Goal: Task Accomplishment & Management: Complete application form

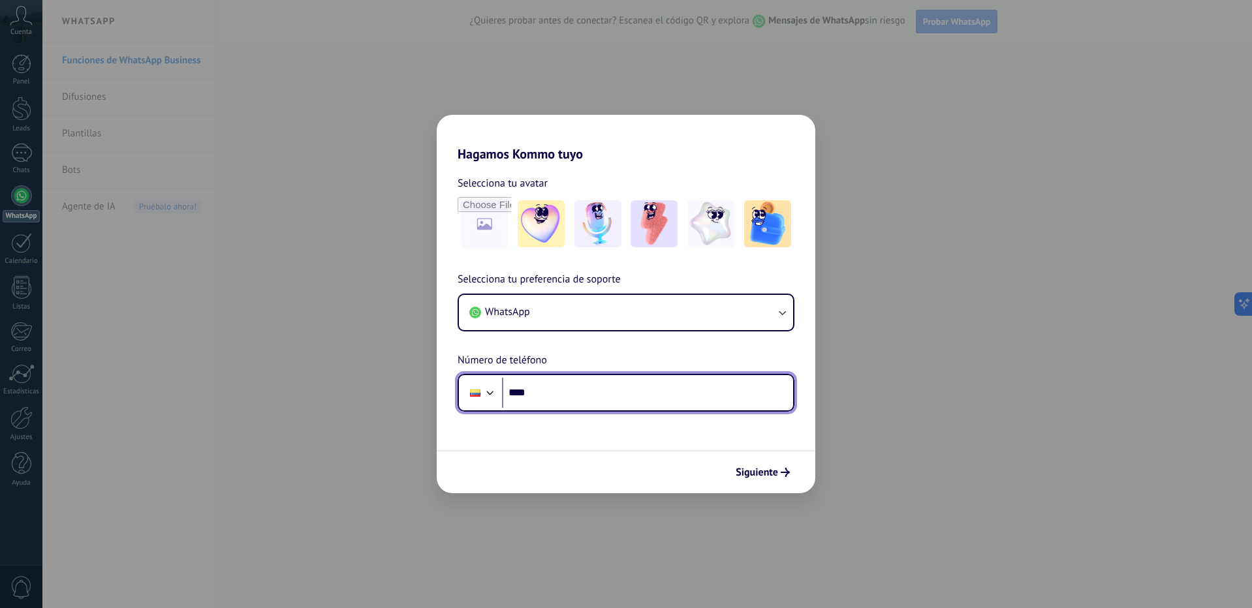
click at [639, 407] on input "****" at bounding box center [647, 393] width 291 height 30
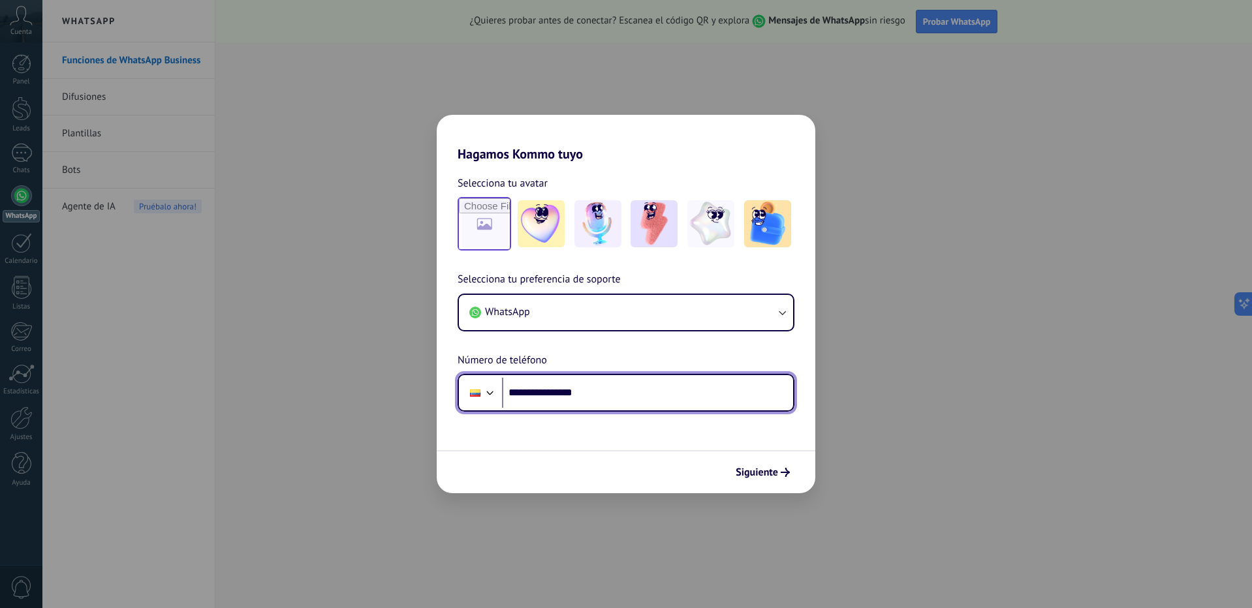
type input "**********"
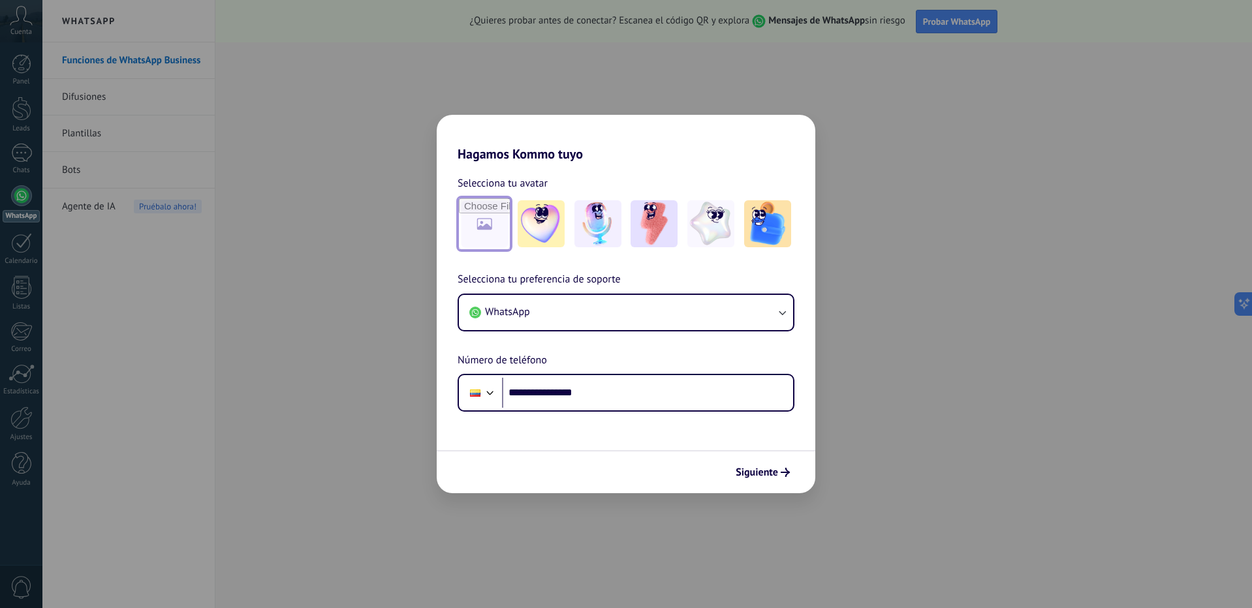
click at [476, 234] on input "file" at bounding box center [484, 223] width 51 height 51
type input "**********"
click at [764, 477] on span "Siguiente" at bounding box center [757, 472] width 42 height 9
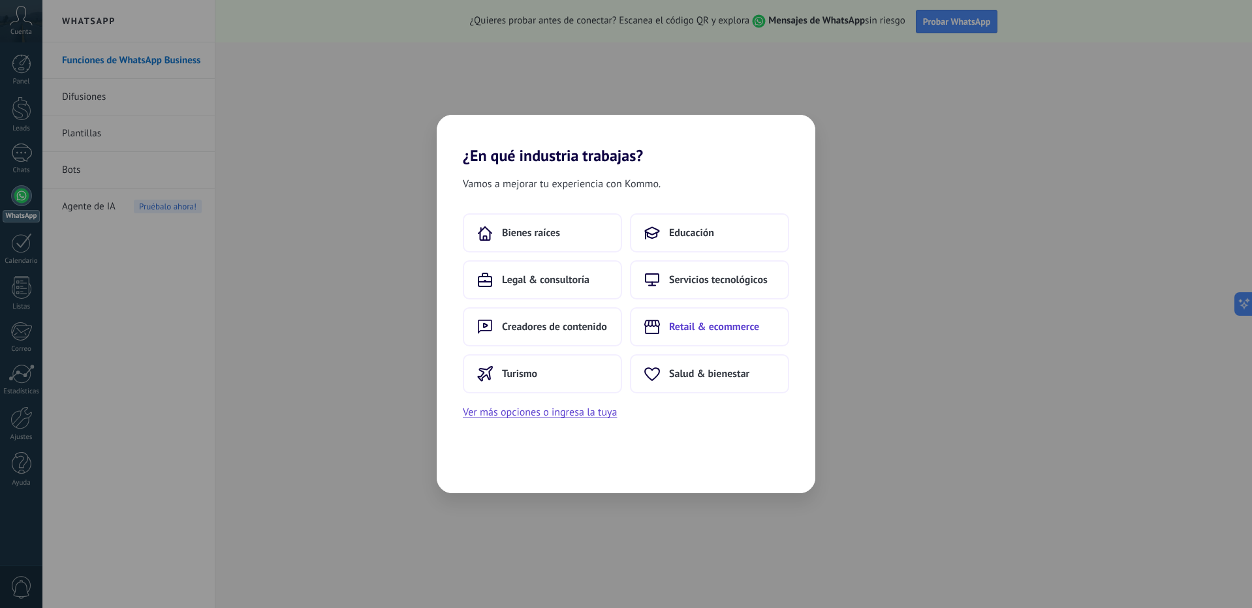
click at [689, 328] on span "Retail & ecommerce" at bounding box center [714, 326] width 90 height 13
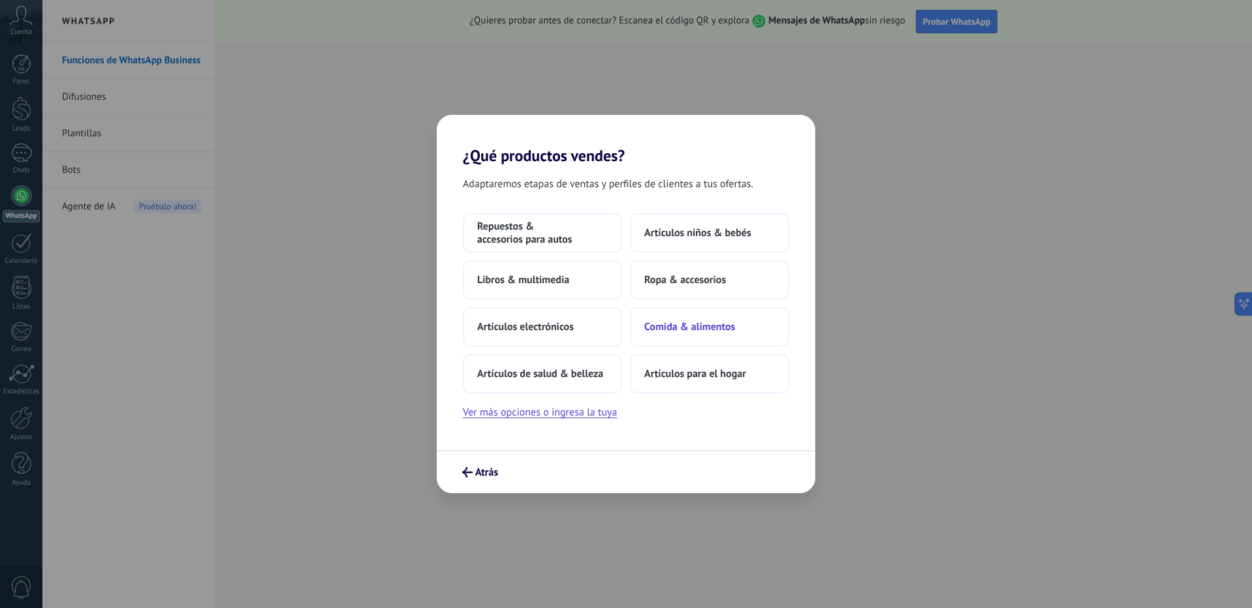
click at [698, 327] on span "Comida & alimentos" at bounding box center [689, 326] width 91 height 13
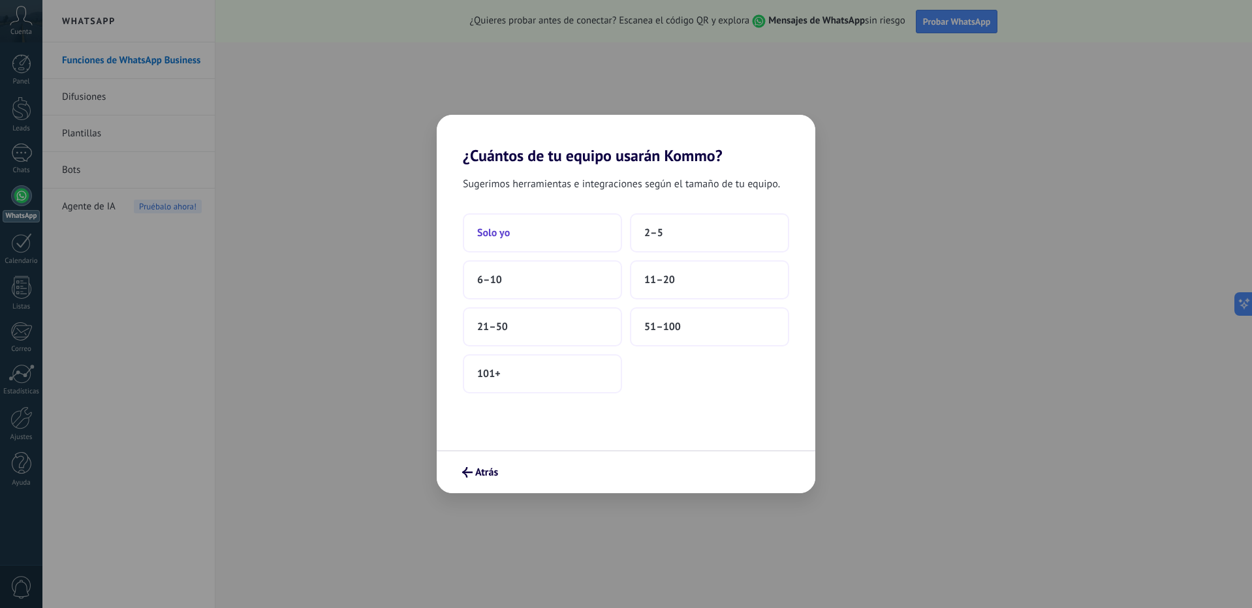
click at [556, 228] on button "Solo yo" at bounding box center [542, 232] width 159 height 39
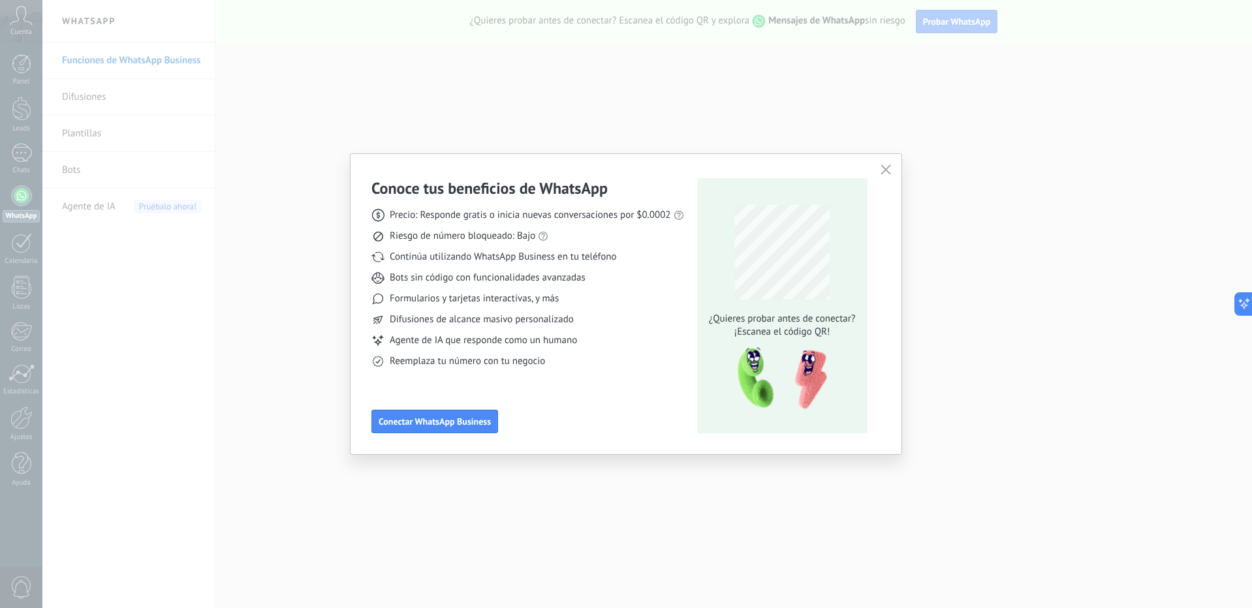
click at [885, 167] on icon "button" at bounding box center [885, 169] width 10 height 10
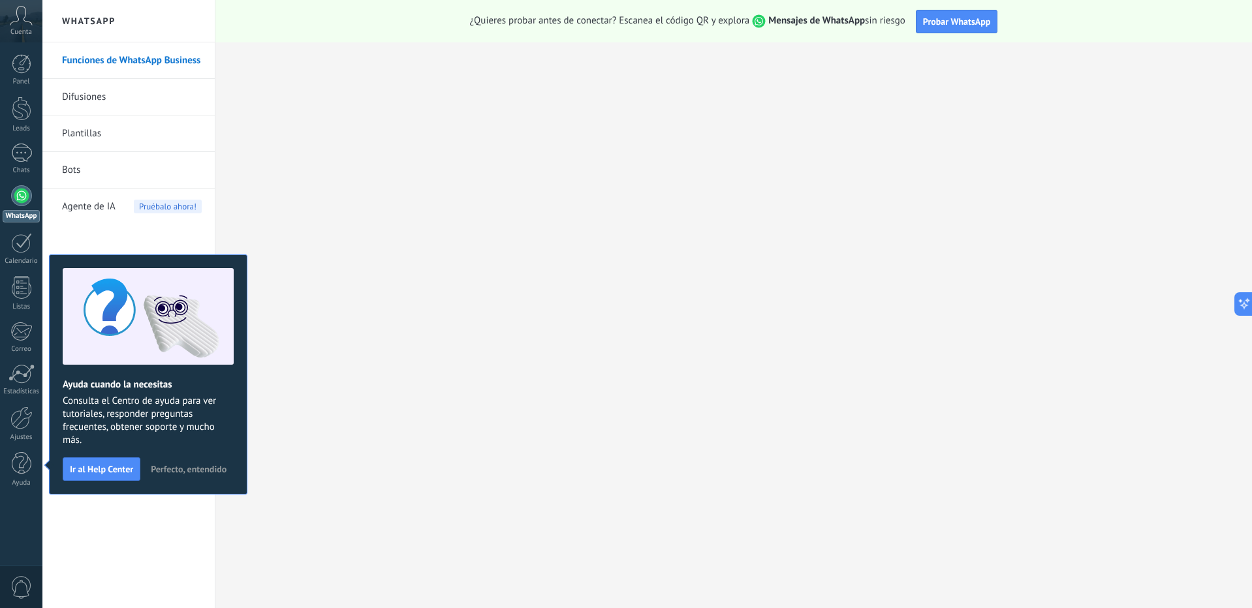
click at [23, 194] on div at bounding box center [21, 195] width 21 height 21
click at [176, 468] on span "Perfecto, entendido" at bounding box center [189, 469] width 76 height 9
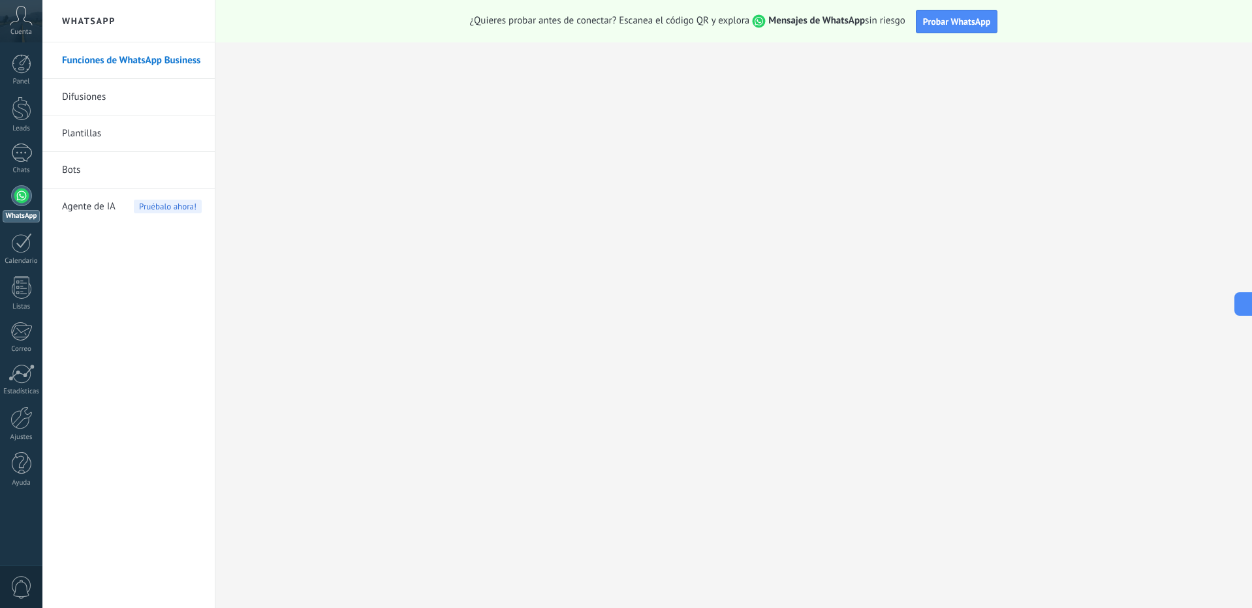
click at [81, 23] on h2 "WhatsApp" at bounding box center [129, 21] width 140 height 42
drag, startPoint x: 15, startPoint y: 198, endPoint x: 84, endPoint y: 202, distance: 69.3
click at [15, 198] on div at bounding box center [21, 195] width 21 height 21
click at [96, 200] on span "Agente de IA" at bounding box center [89, 207] width 54 height 37
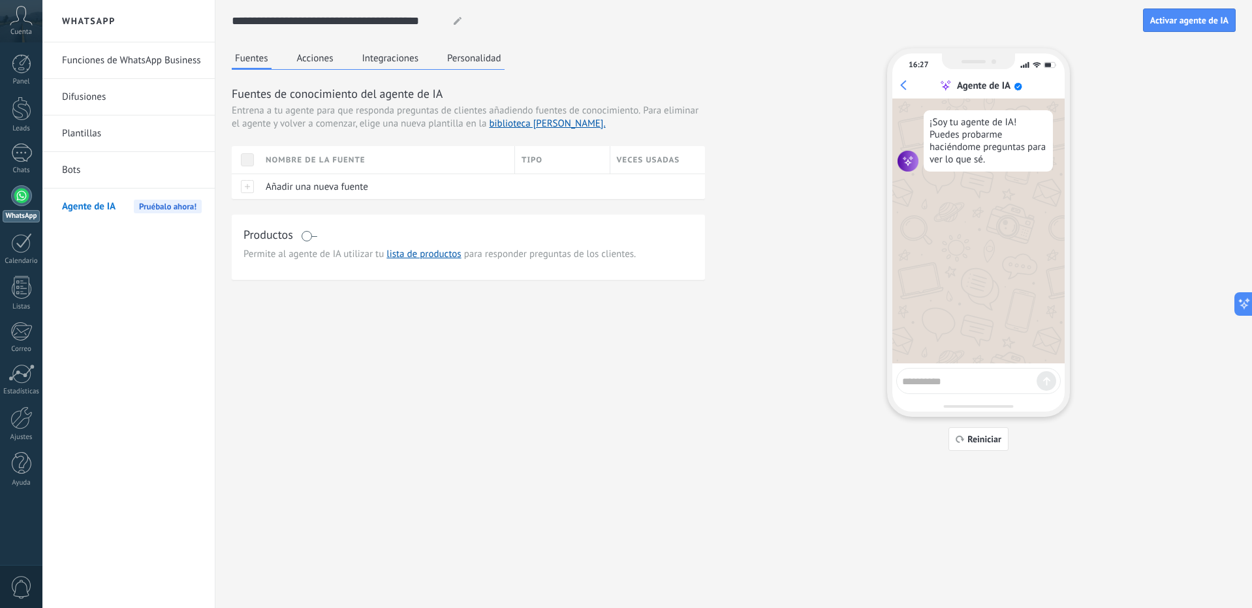
click at [16, 193] on div at bounding box center [21, 195] width 21 height 21
